Goal: Information Seeking & Learning: Learn about a topic

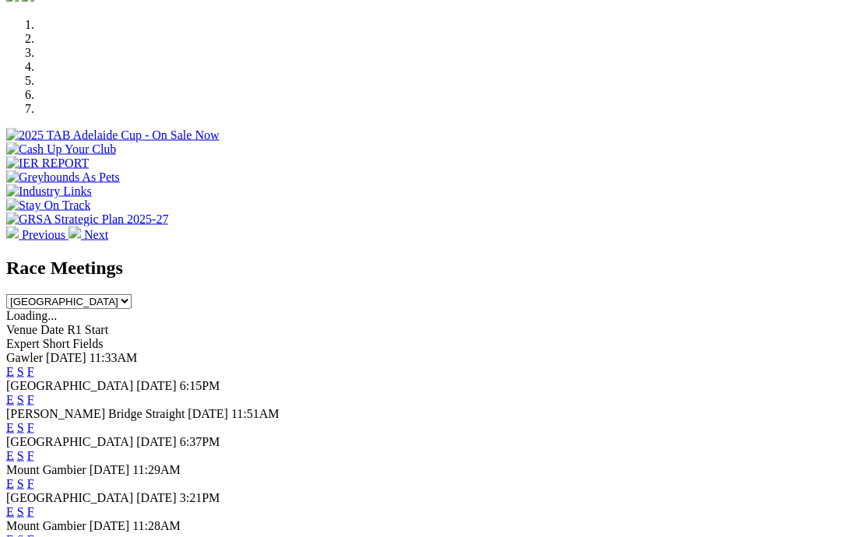
scroll to position [474, 0]
click at [34, 506] on link "F" at bounding box center [30, 512] width 7 height 13
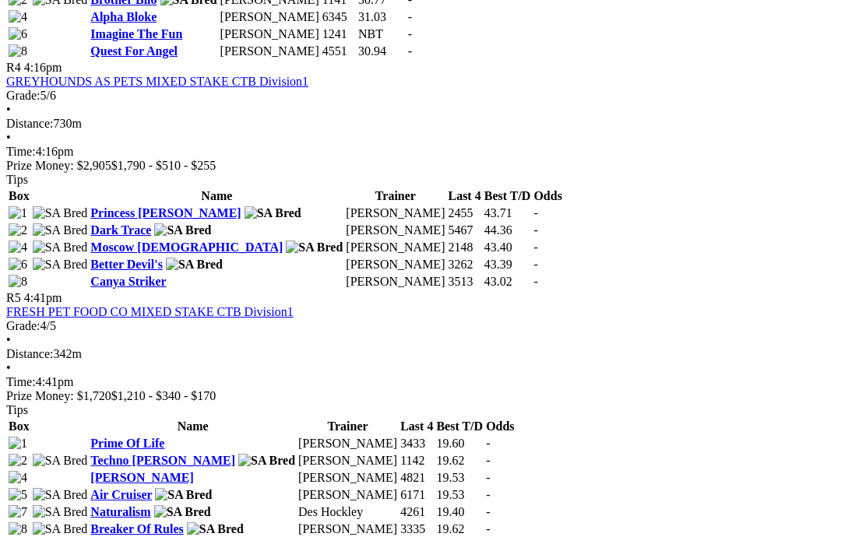
scroll to position [1474, 0]
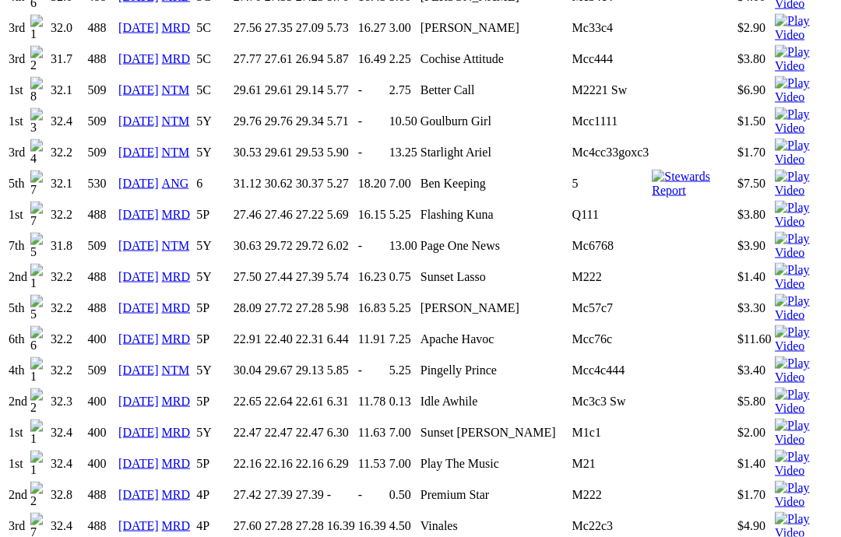
scroll to position [1378, 0]
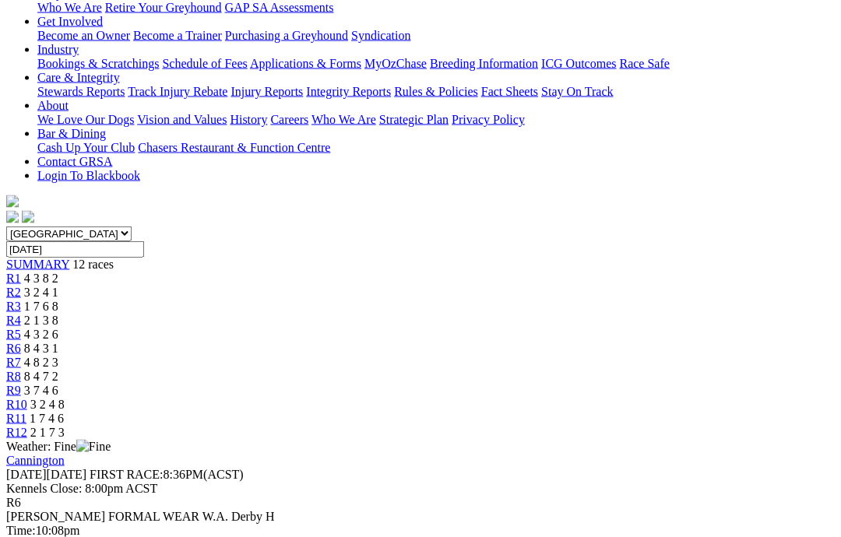
scroll to position [277, 0]
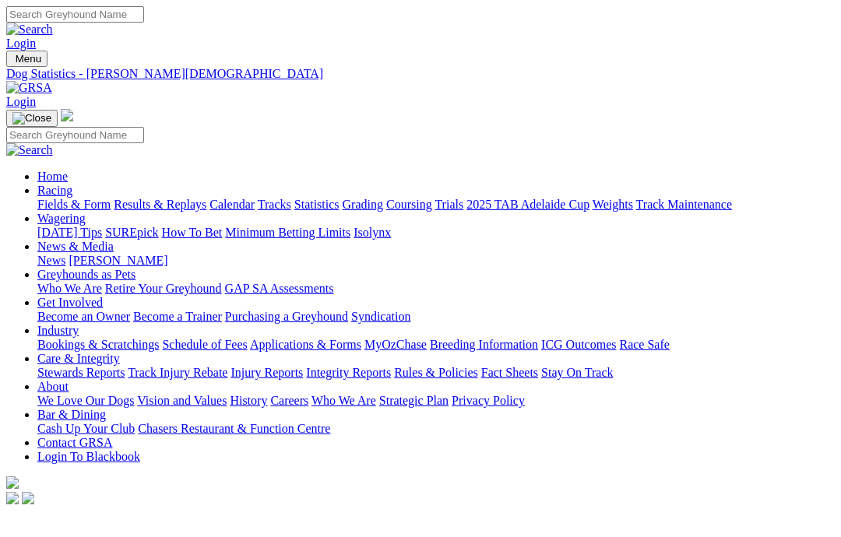
scroll to position [1440, 0]
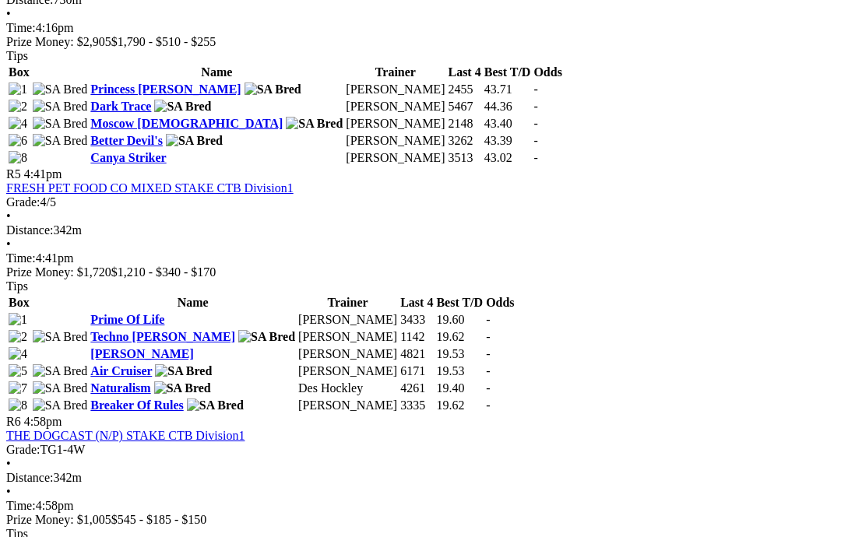
scroll to position [1565, 0]
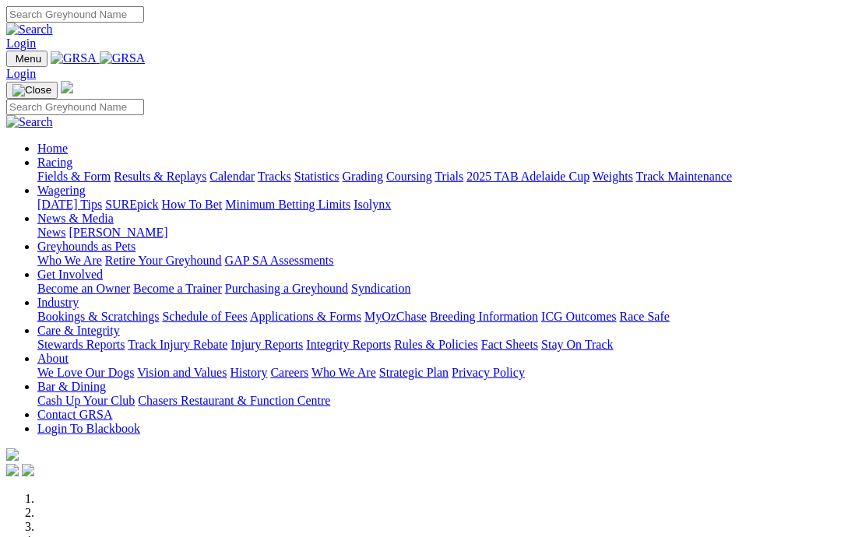
scroll to position [537, 0]
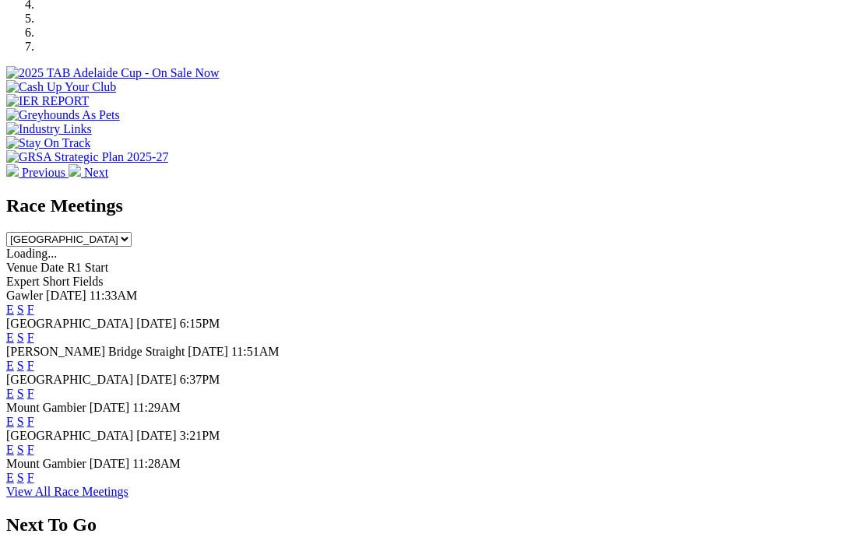
click at [34, 303] on link "F" at bounding box center [30, 309] width 7 height 13
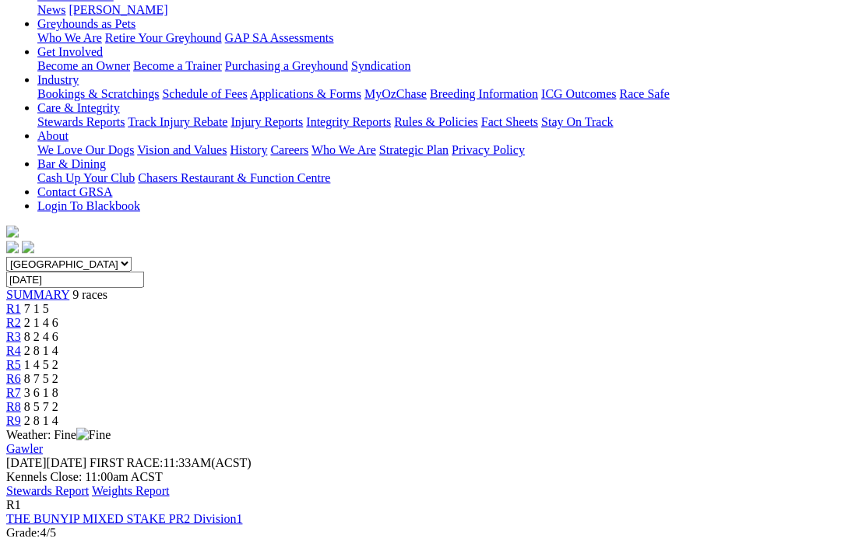
scroll to position [252, 0]
click at [89, 484] on link "Stewards Report" at bounding box center [47, 490] width 83 height 13
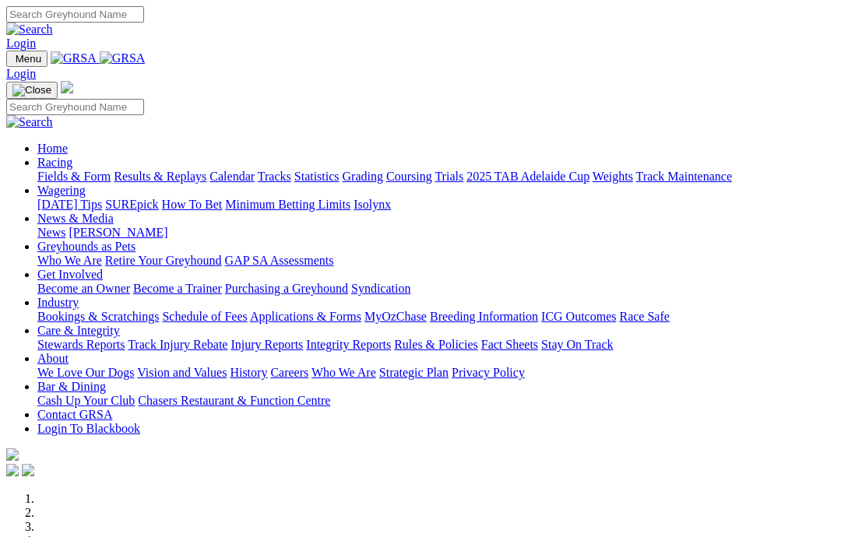
scroll to position [537, 0]
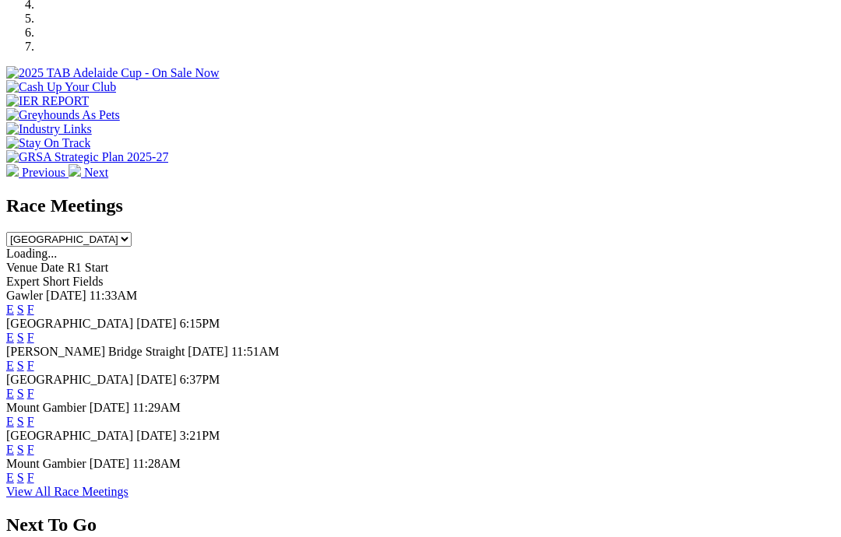
click at [34, 331] on link "F" at bounding box center [30, 337] width 7 height 13
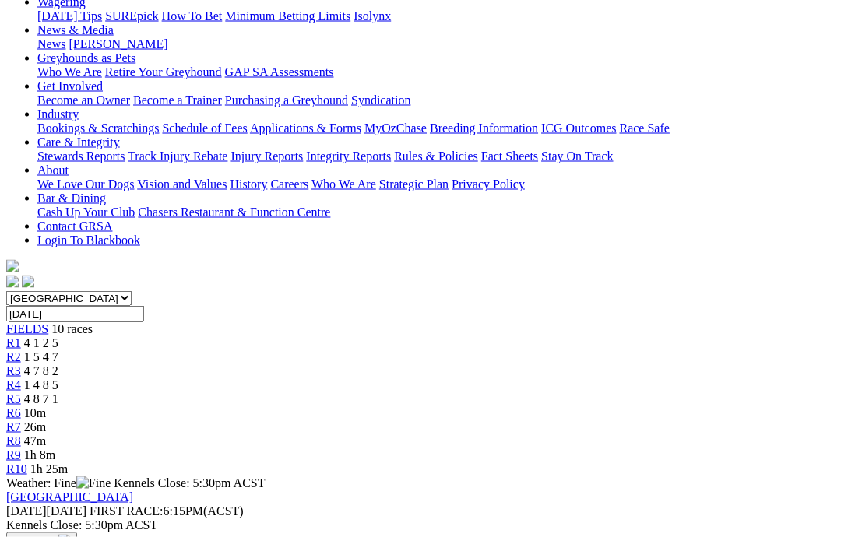
scroll to position [217, 0]
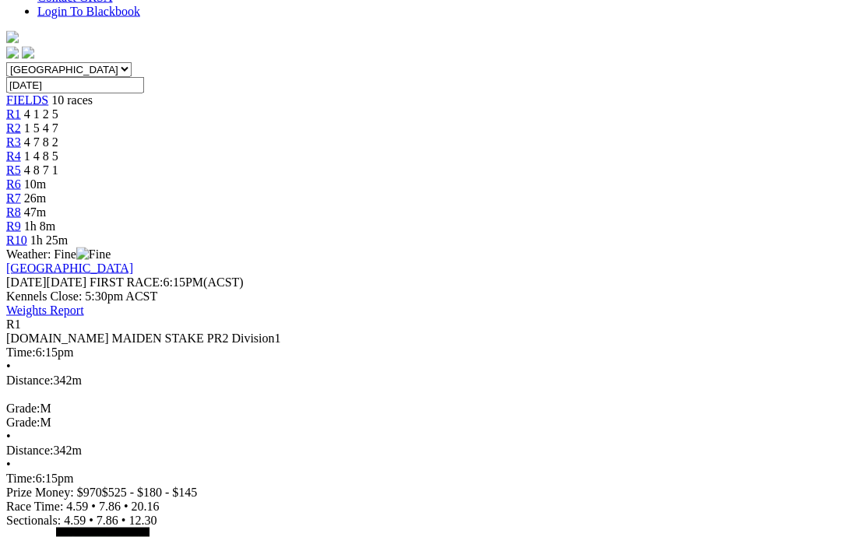
scroll to position [446, 0]
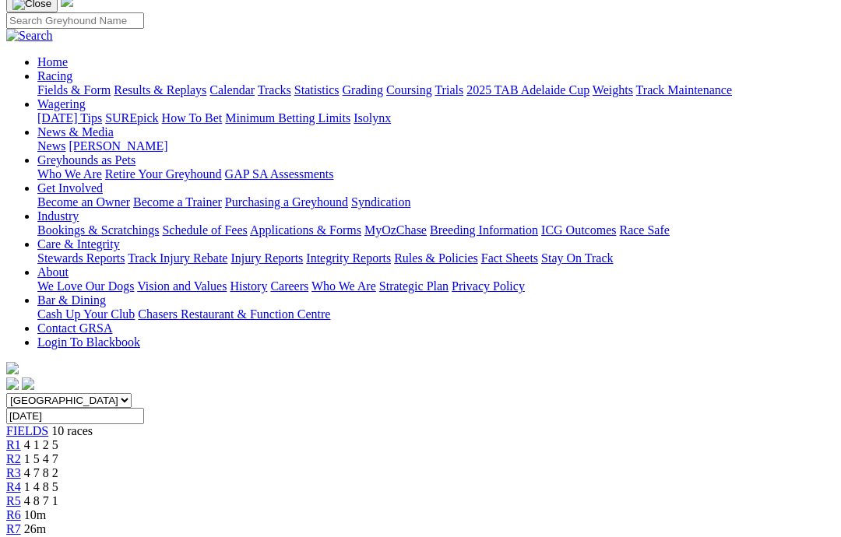
scroll to position [114, 0]
click at [21, 453] on link "R2" at bounding box center [13, 459] width 15 height 13
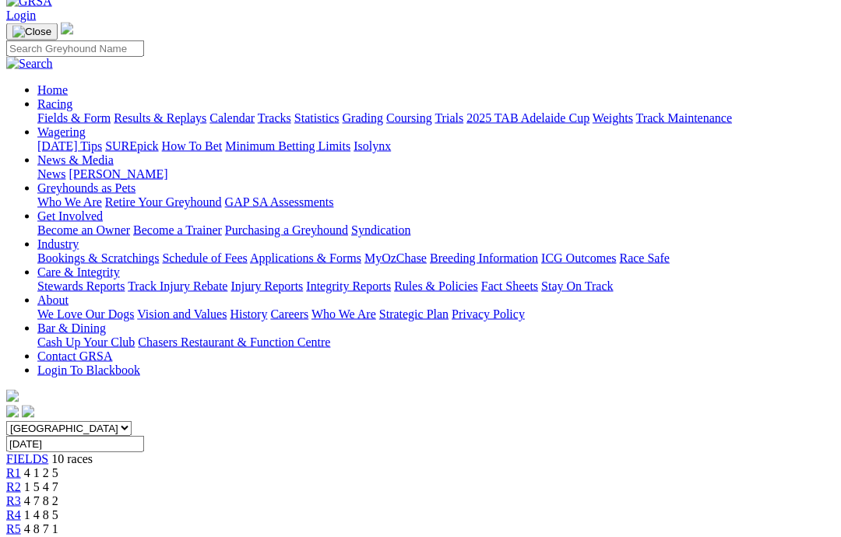
scroll to position [76, 0]
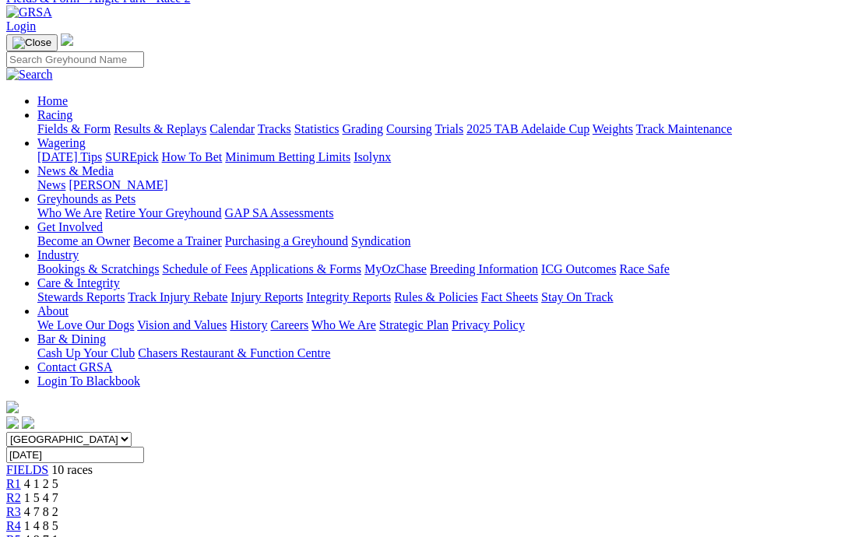
click at [21, 506] on span "R3" at bounding box center [13, 512] width 15 height 13
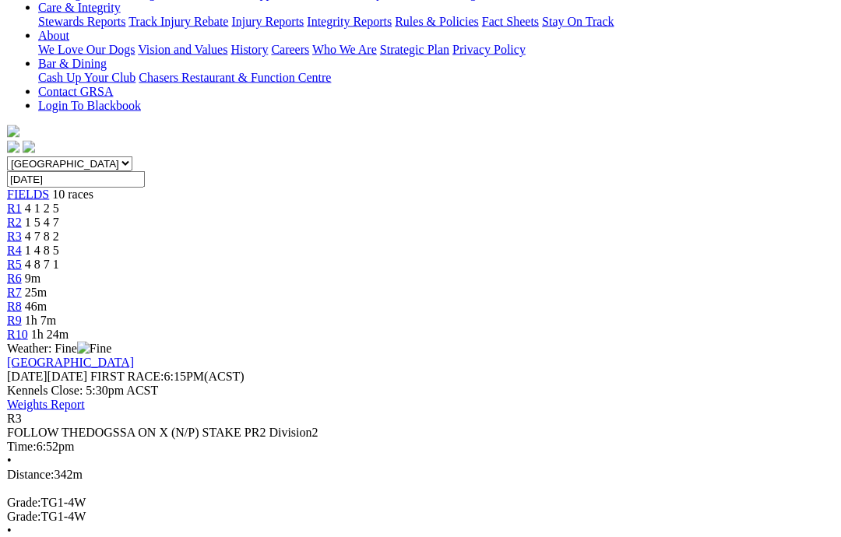
scroll to position [352, 0]
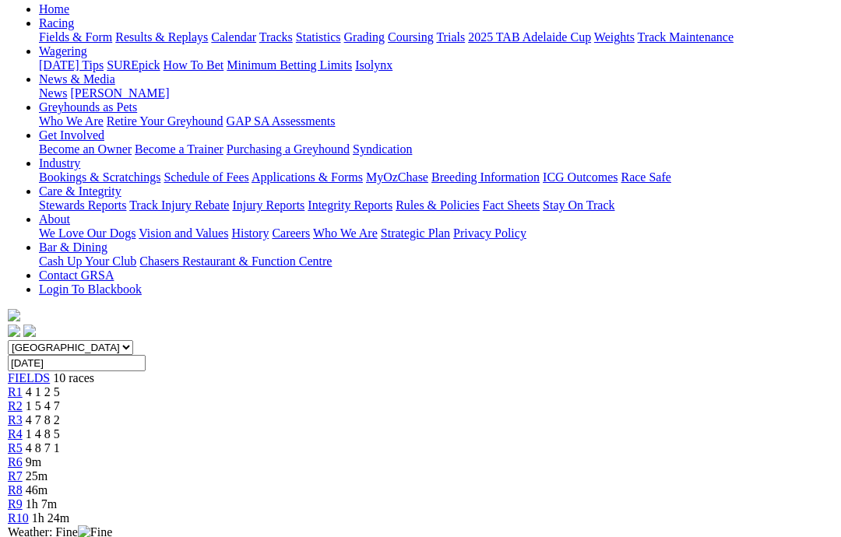
scroll to position [154, 0]
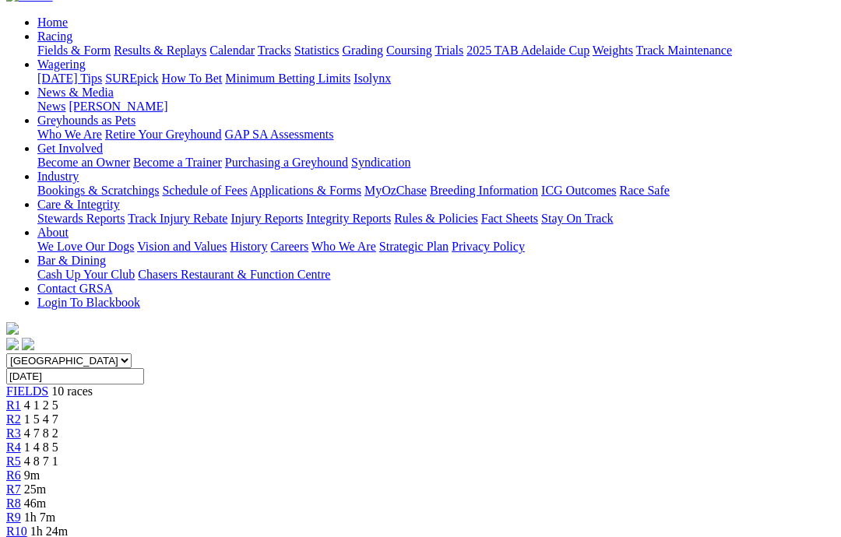
click at [21, 441] on link "R4" at bounding box center [13, 447] width 15 height 13
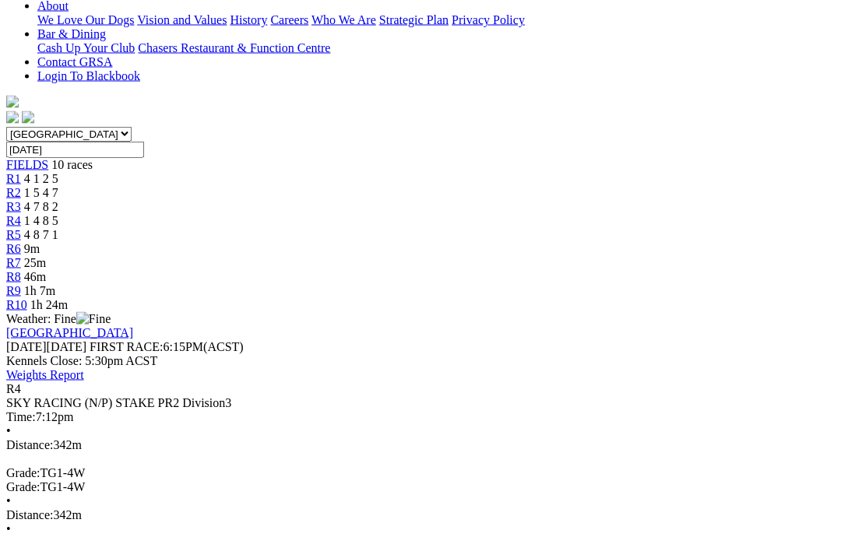
scroll to position [382, 0]
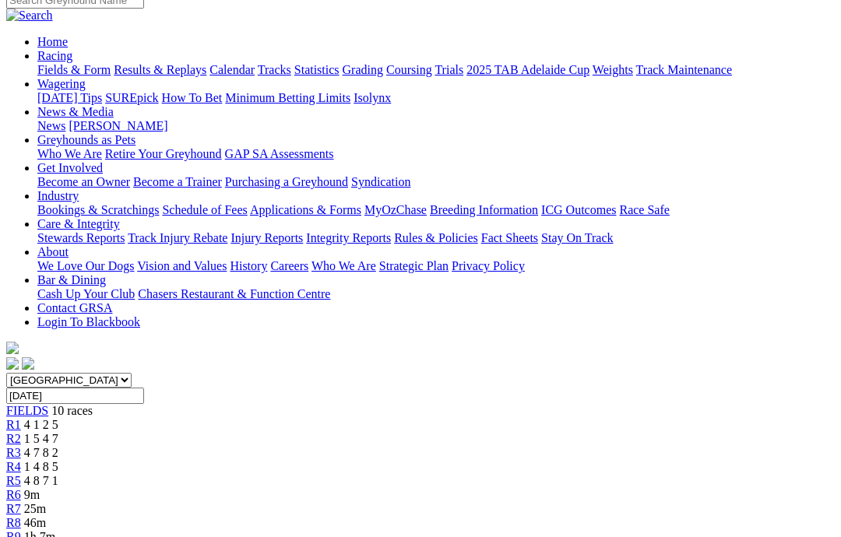
scroll to position [124, 0]
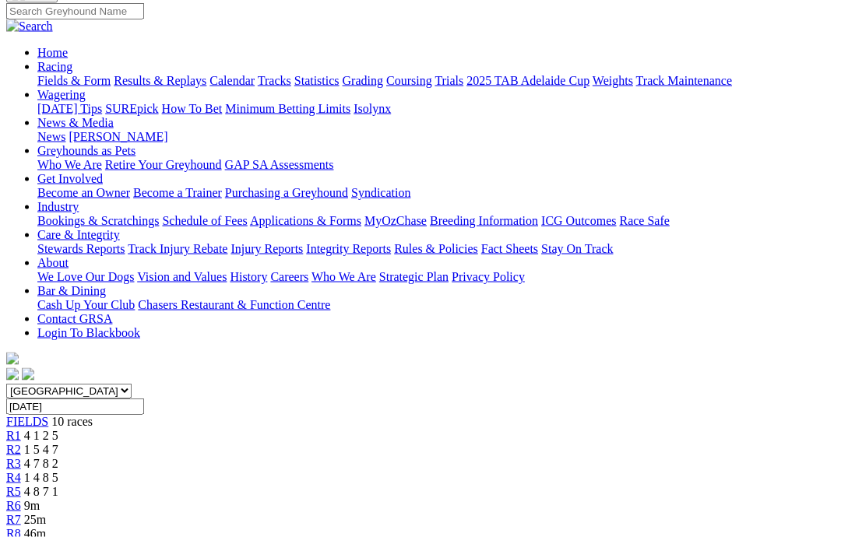
click at [21, 485] on link "R5" at bounding box center [13, 491] width 15 height 13
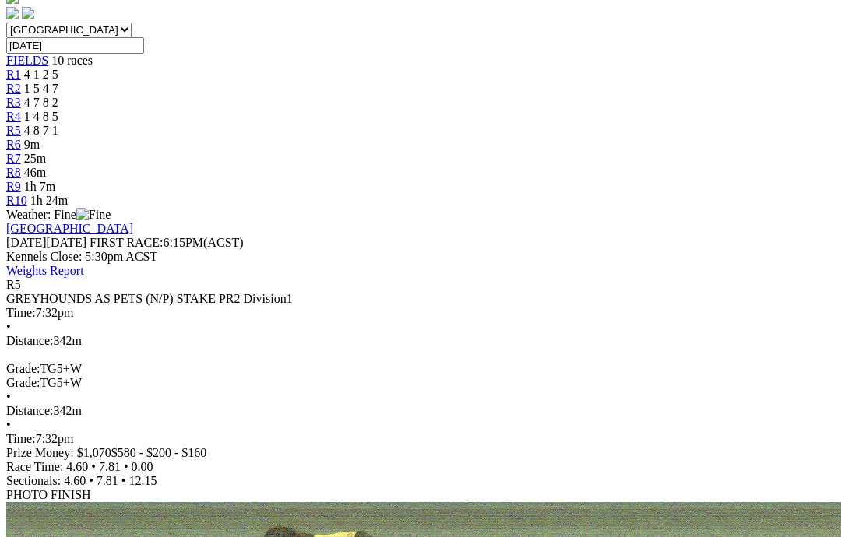
scroll to position [460, 0]
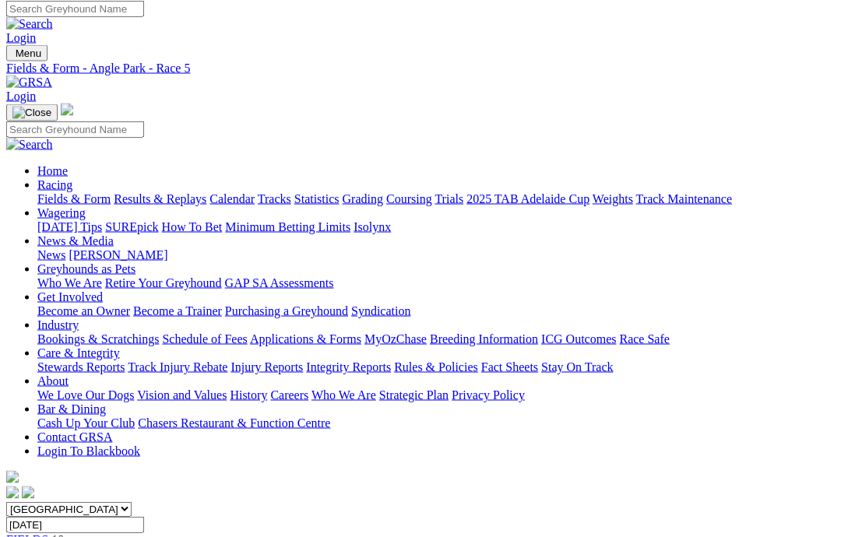
scroll to position [0, 0]
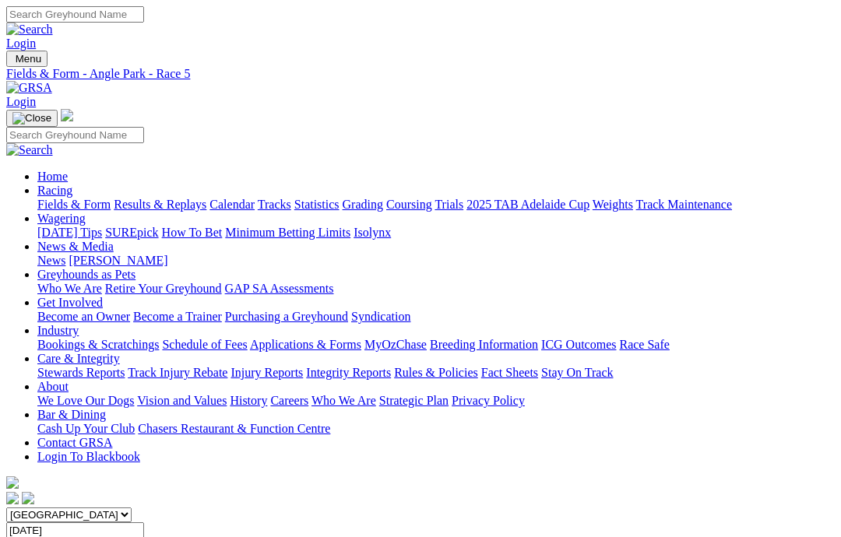
click at [144, 523] on input "[DATE]" at bounding box center [75, 531] width 138 height 16
type input "[DATE], [DATE]"
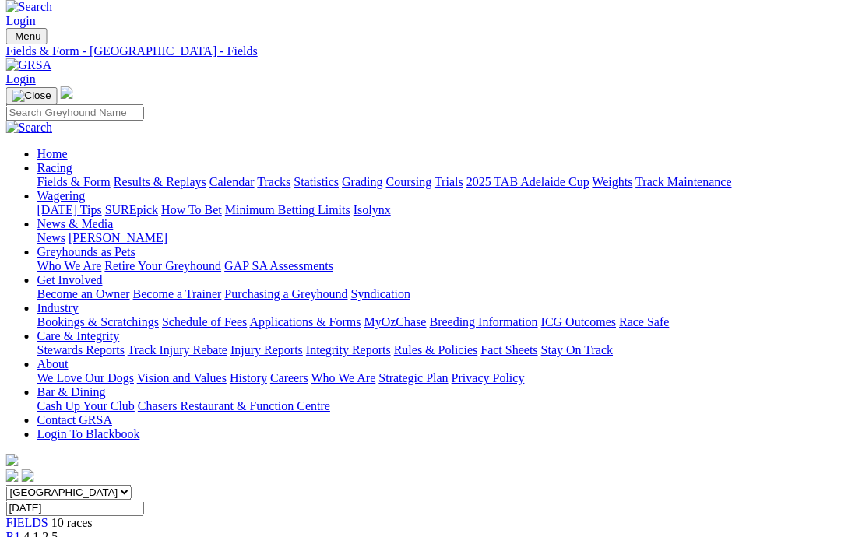
scroll to position [16, 24]
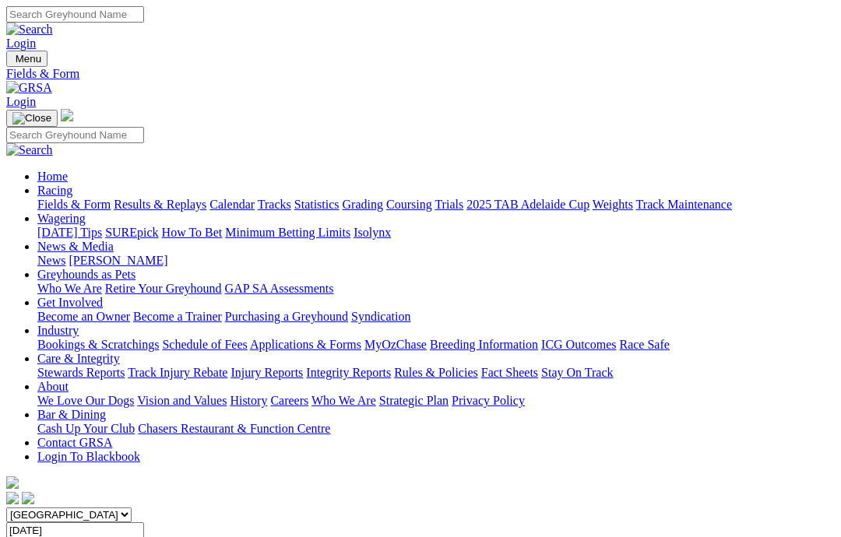
click at [144, 523] on input "[DATE]" at bounding box center [75, 531] width 138 height 16
click at [144, 523] on input "[DATE], [DATE]" at bounding box center [75, 531] width 138 height 16
click at [144, 523] on input "[DATE]" at bounding box center [75, 531] width 138 height 16
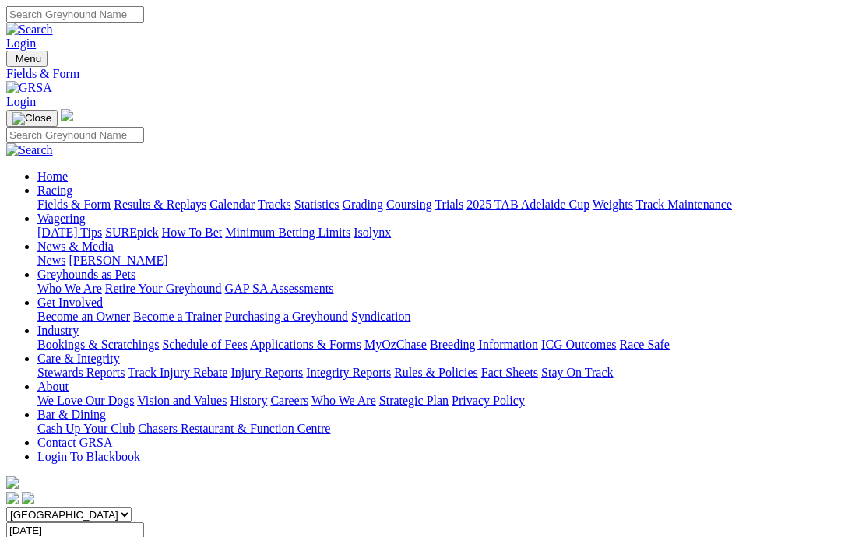
type input "[DATE], [DATE]"
